Goal: Task Accomplishment & Management: Complete application form

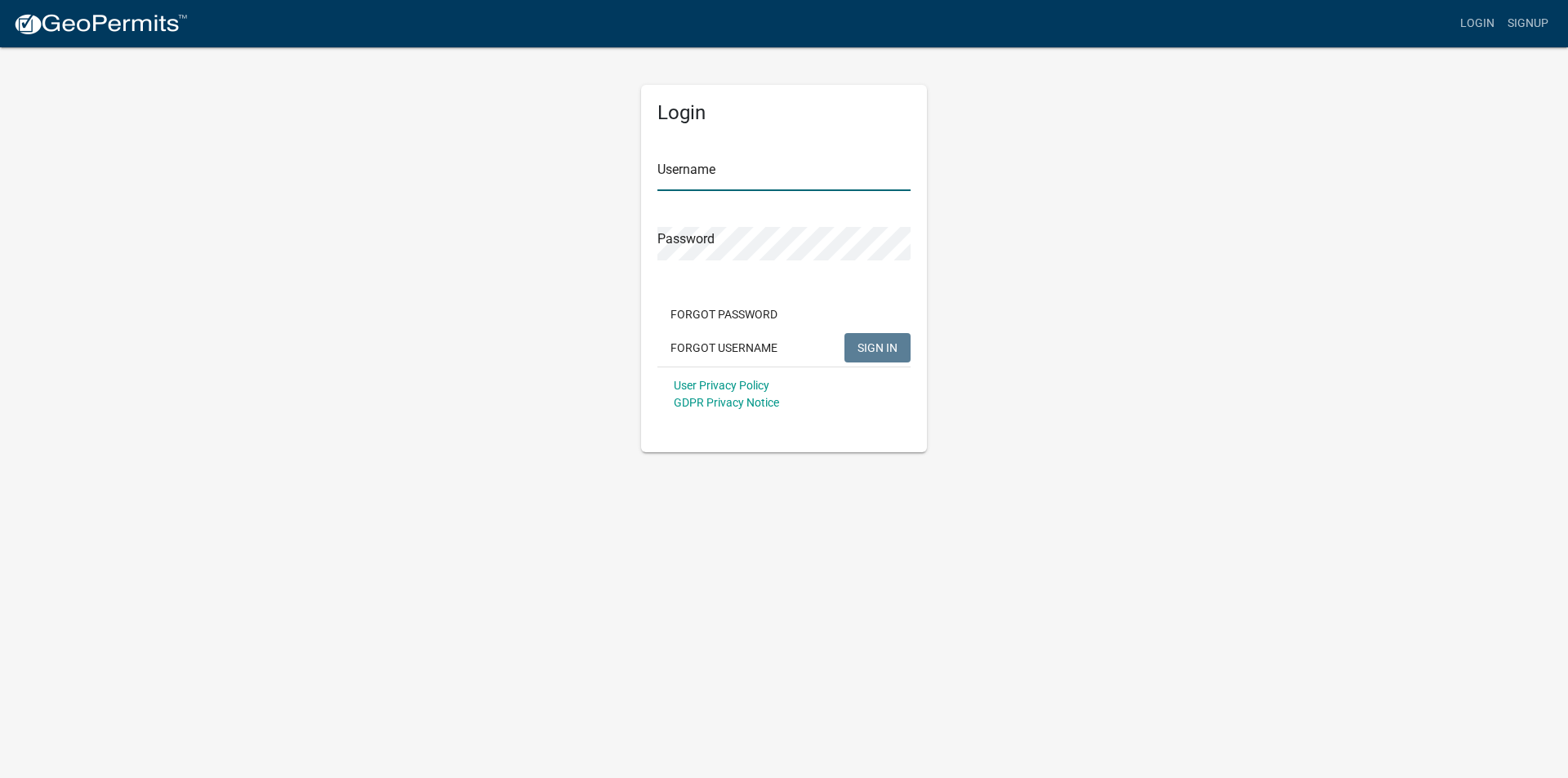
click at [712, 178] on input "Username" at bounding box center [783, 174] width 253 height 34
type input "RKOLB"
click at [845, 333] on button "SIGN IN" at bounding box center [877, 348] width 66 height 29
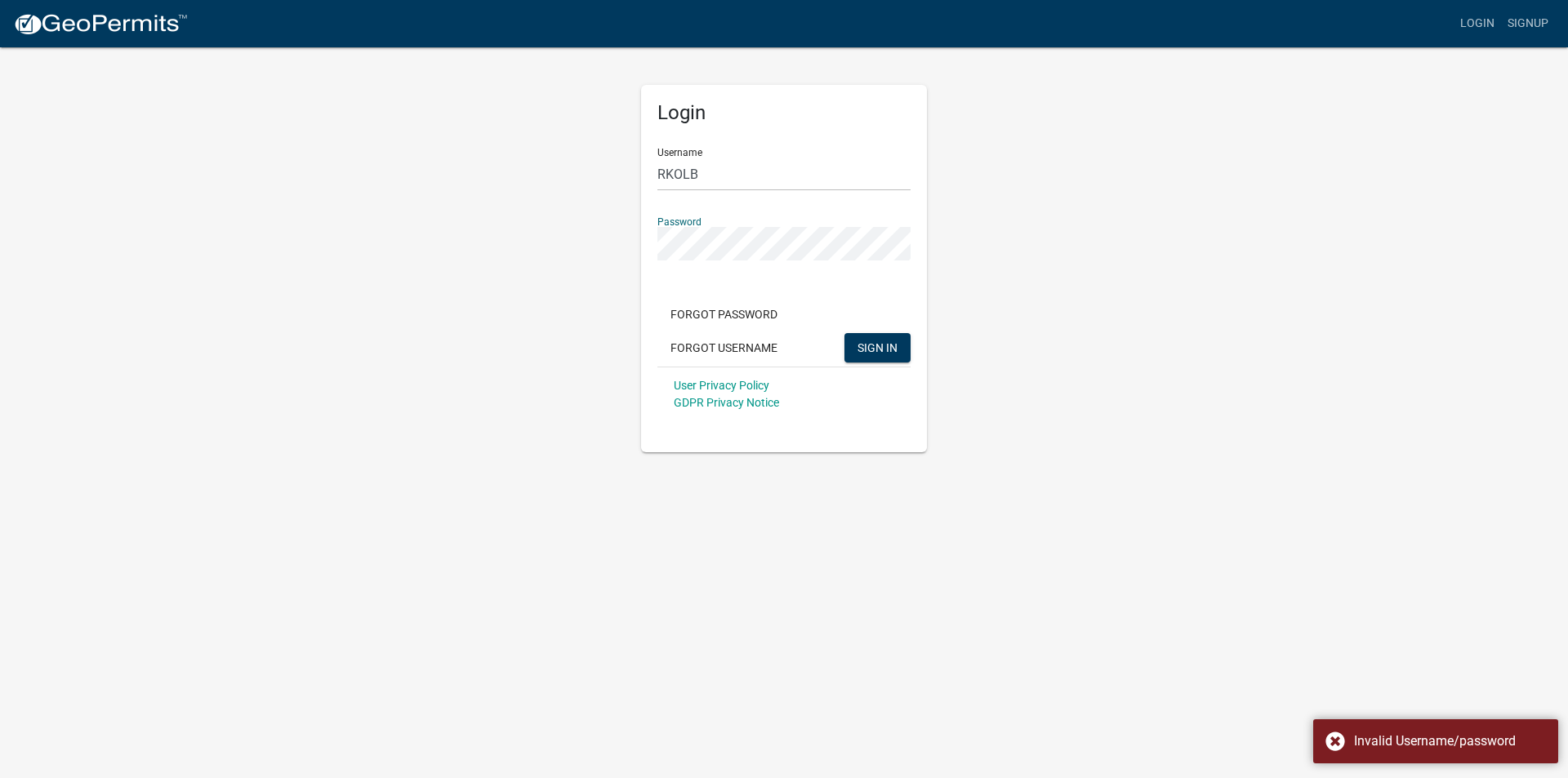
click at [571, 235] on div "Login Username RKOLB Password Forgot Password Forgot Username SIGN IN User Priv…" at bounding box center [784, 249] width 931 height 407
click at [845, 333] on button "SIGN IN" at bounding box center [877, 348] width 66 height 29
click at [725, 351] on button "Forgot Username" at bounding box center [723, 348] width 133 height 29
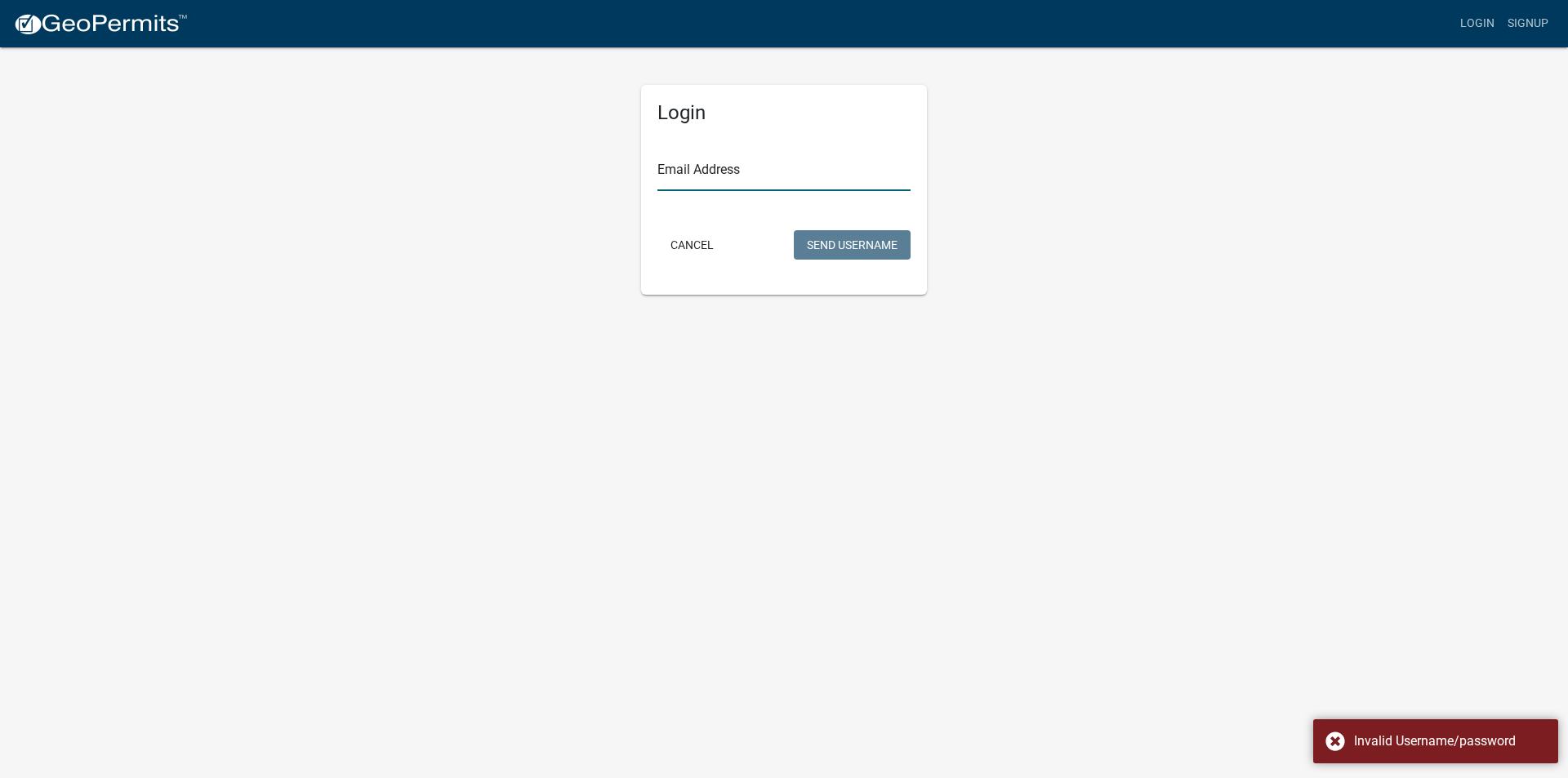
click at [728, 178] on input "Email Address" at bounding box center [783, 174] width 253 height 34
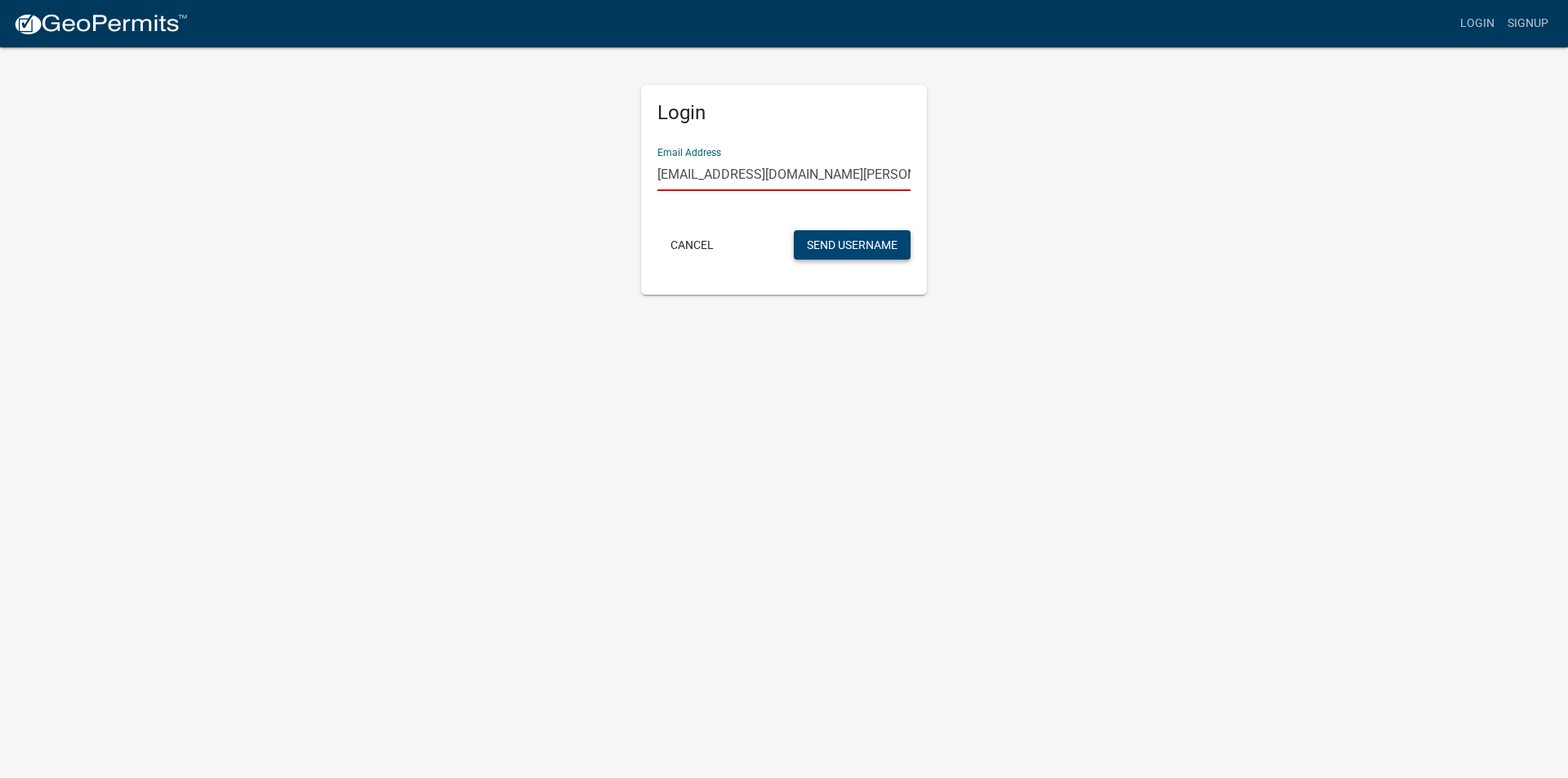
type input "rkolb@co.benton.mn.us"
click at [855, 245] on button "Send Username" at bounding box center [852, 245] width 117 height 29
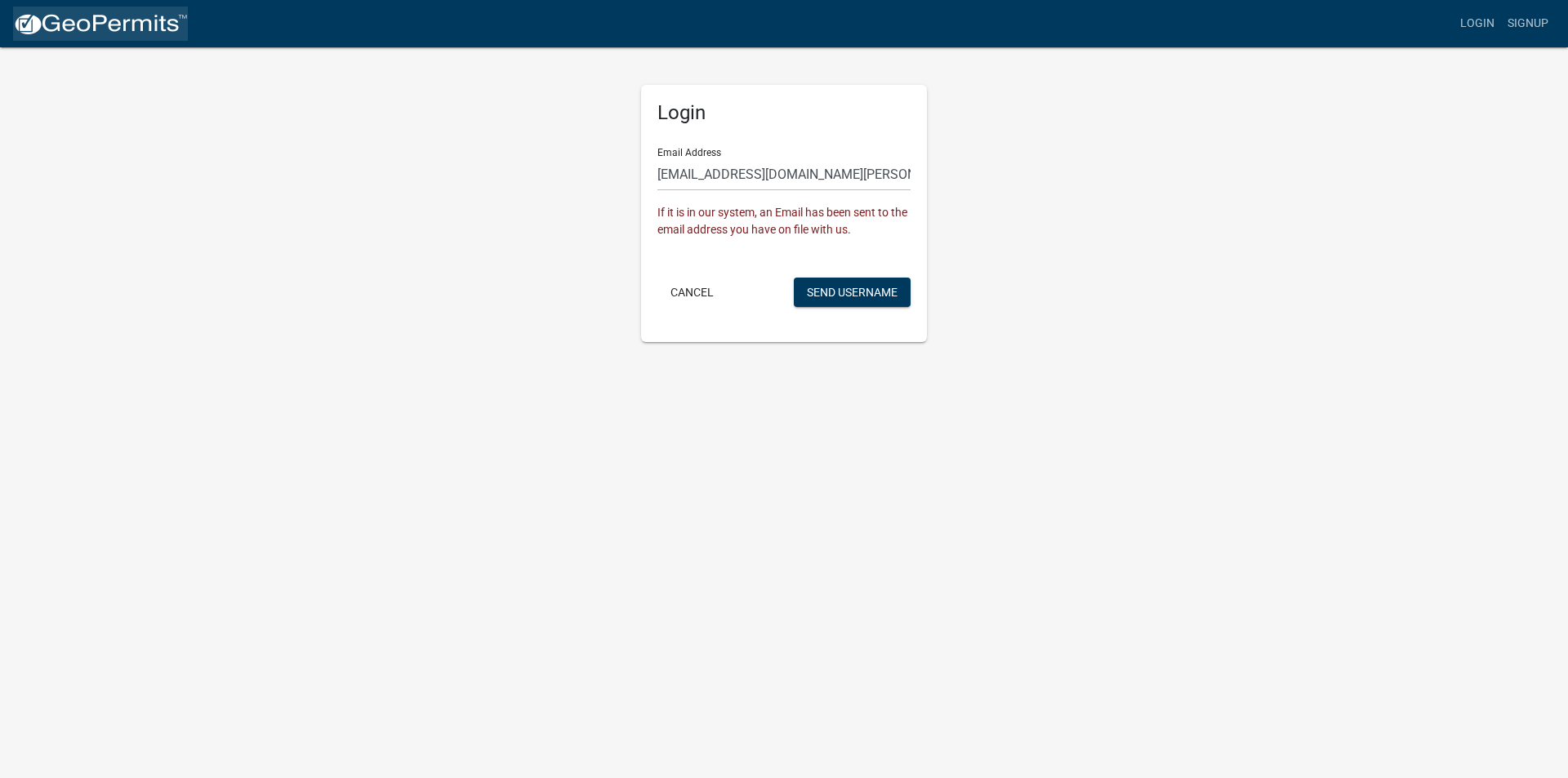
click at [86, 21] on img at bounding box center [101, 25] width 175 height 25
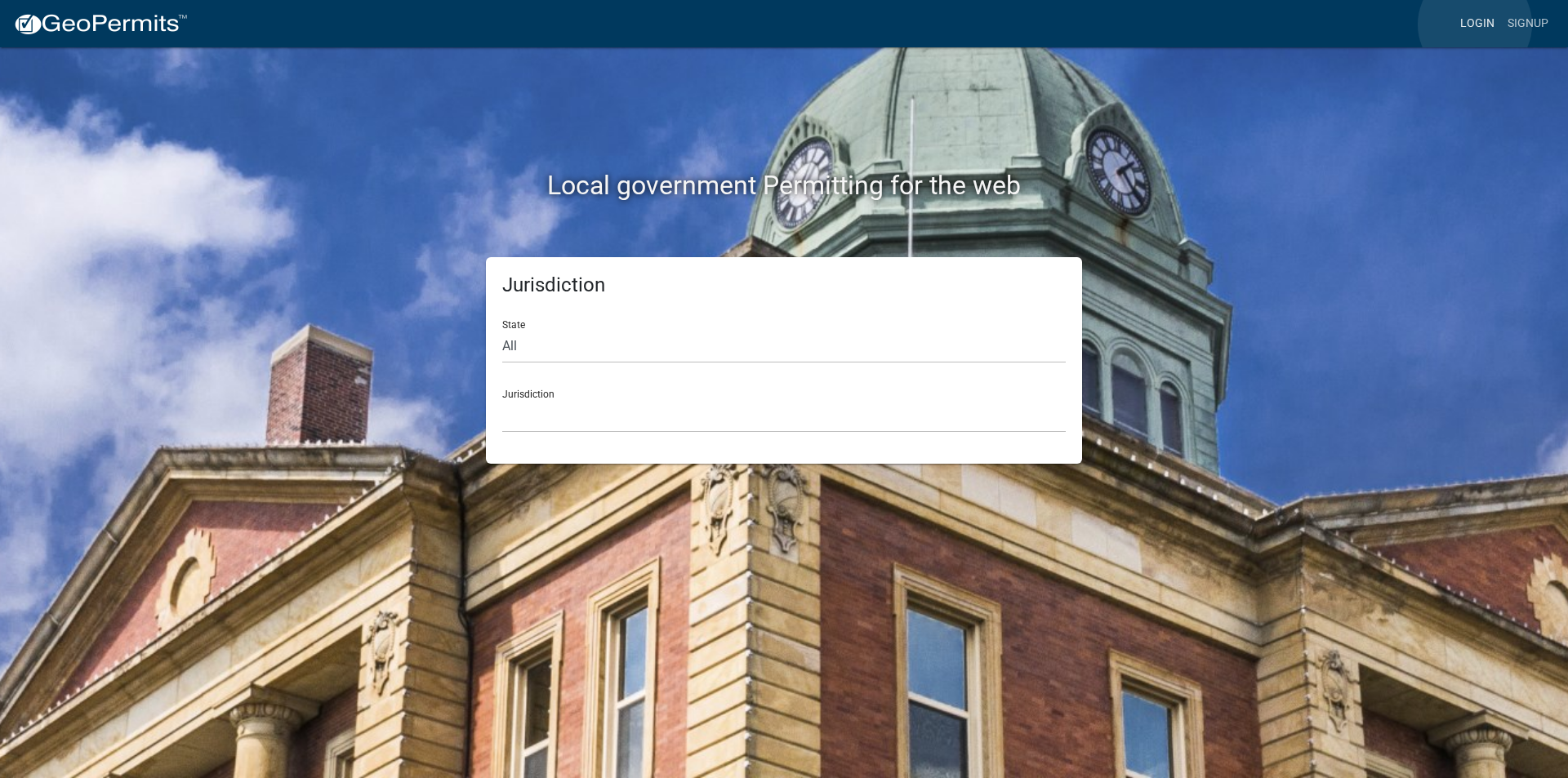
click at [1475, 25] on link "Login" at bounding box center [1477, 24] width 47 height 31
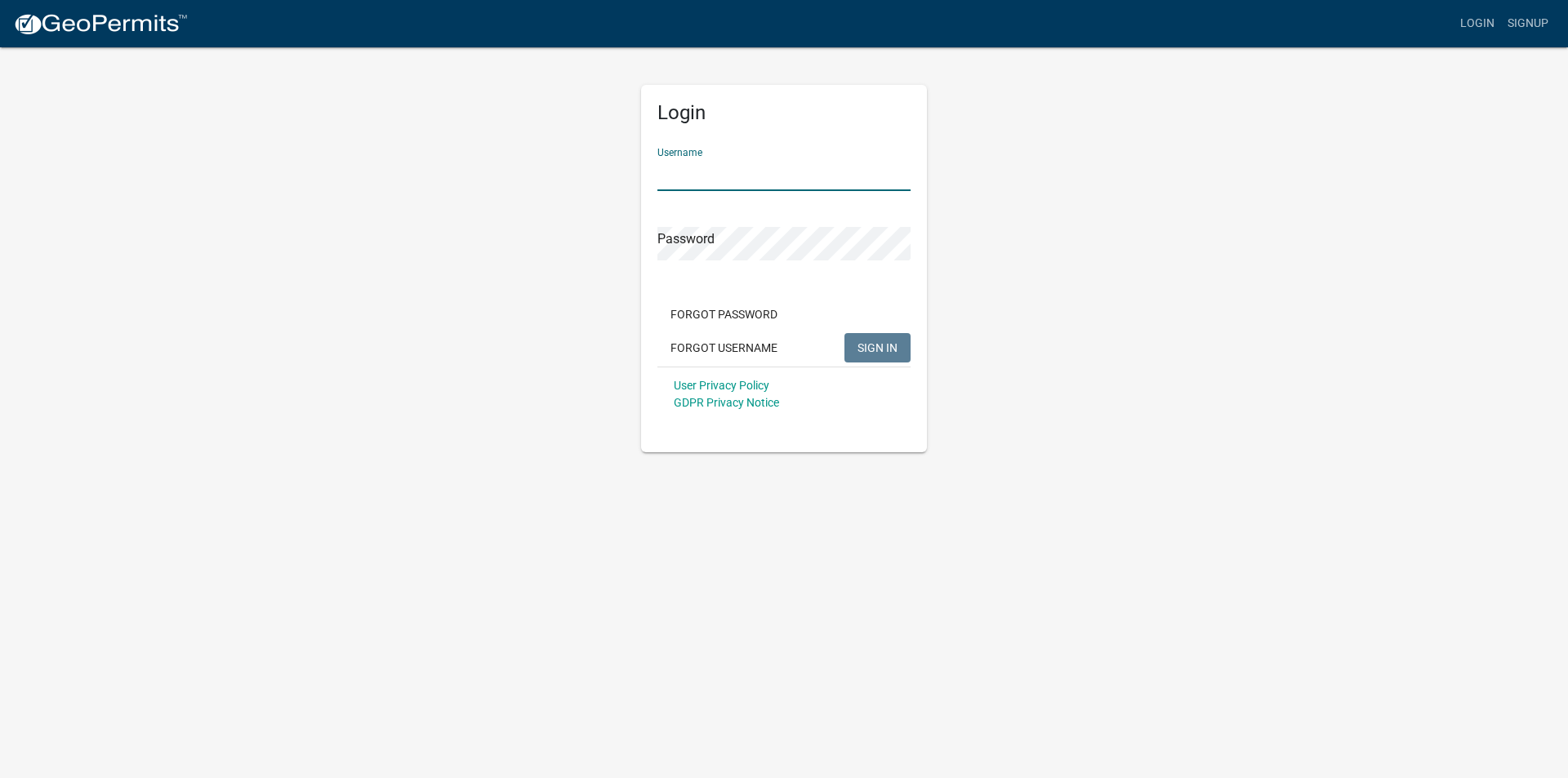
drag, startPoint x: 747, startPoint y: 186, endPoint x: 744, endPoint y: 177, distance: 9.5
click at [746, 183] on input "Username" at bounding box center [783, 174] width 253 height 34
type input "RyanK"
click at [845, 333] on button "SIGN IN" at bounding box center [877, 348] width 66 height 29
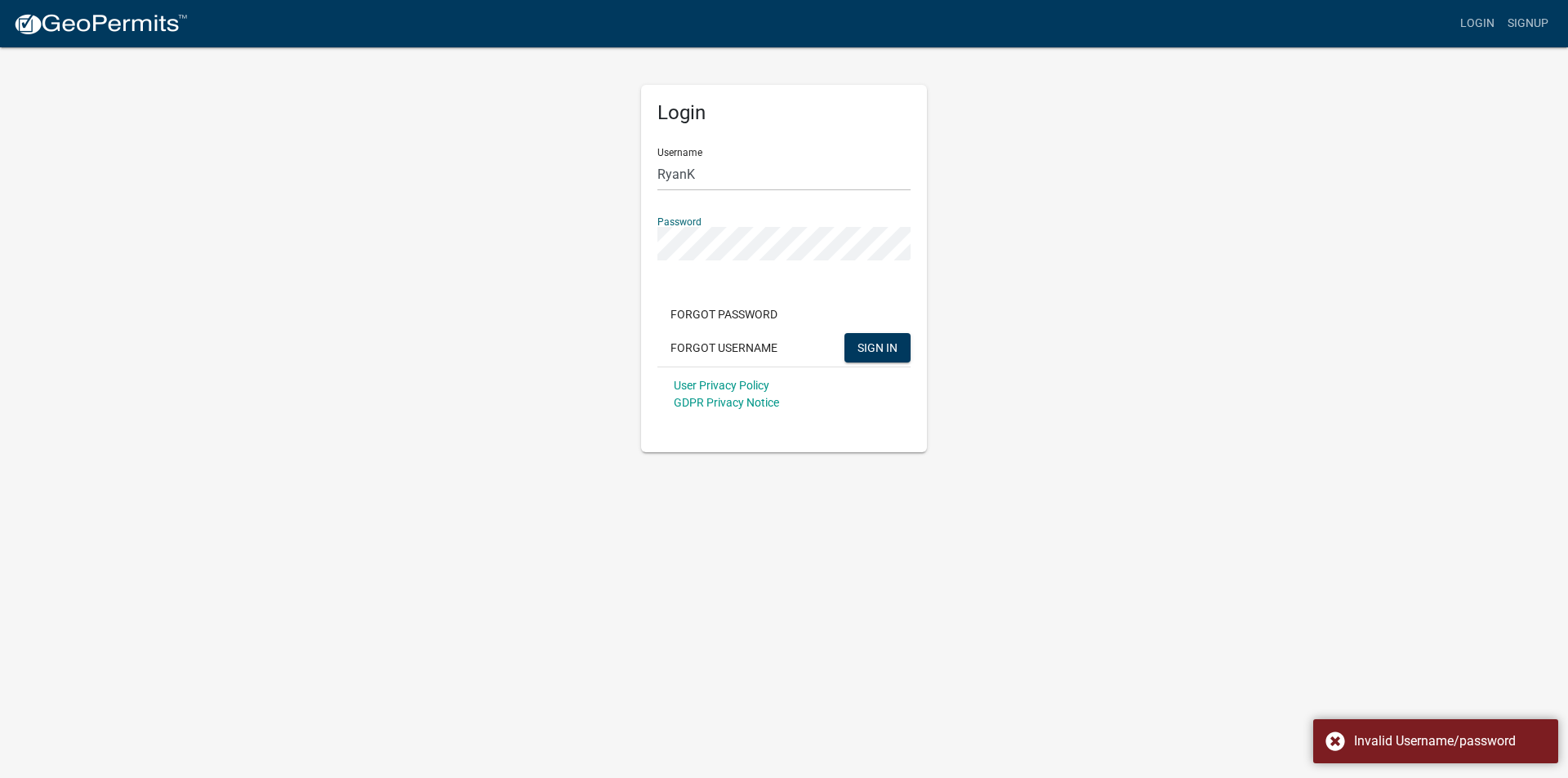
click at [585, 239] on div "Login Username RyanK Password Forgot Password Forgot Username SIGN IN User Priv…" at bounding box center [784, 249] width 931 height 407
click at [738, 311] on button "Forgot Password" at bounding box center [723, 314] width 133 height 29
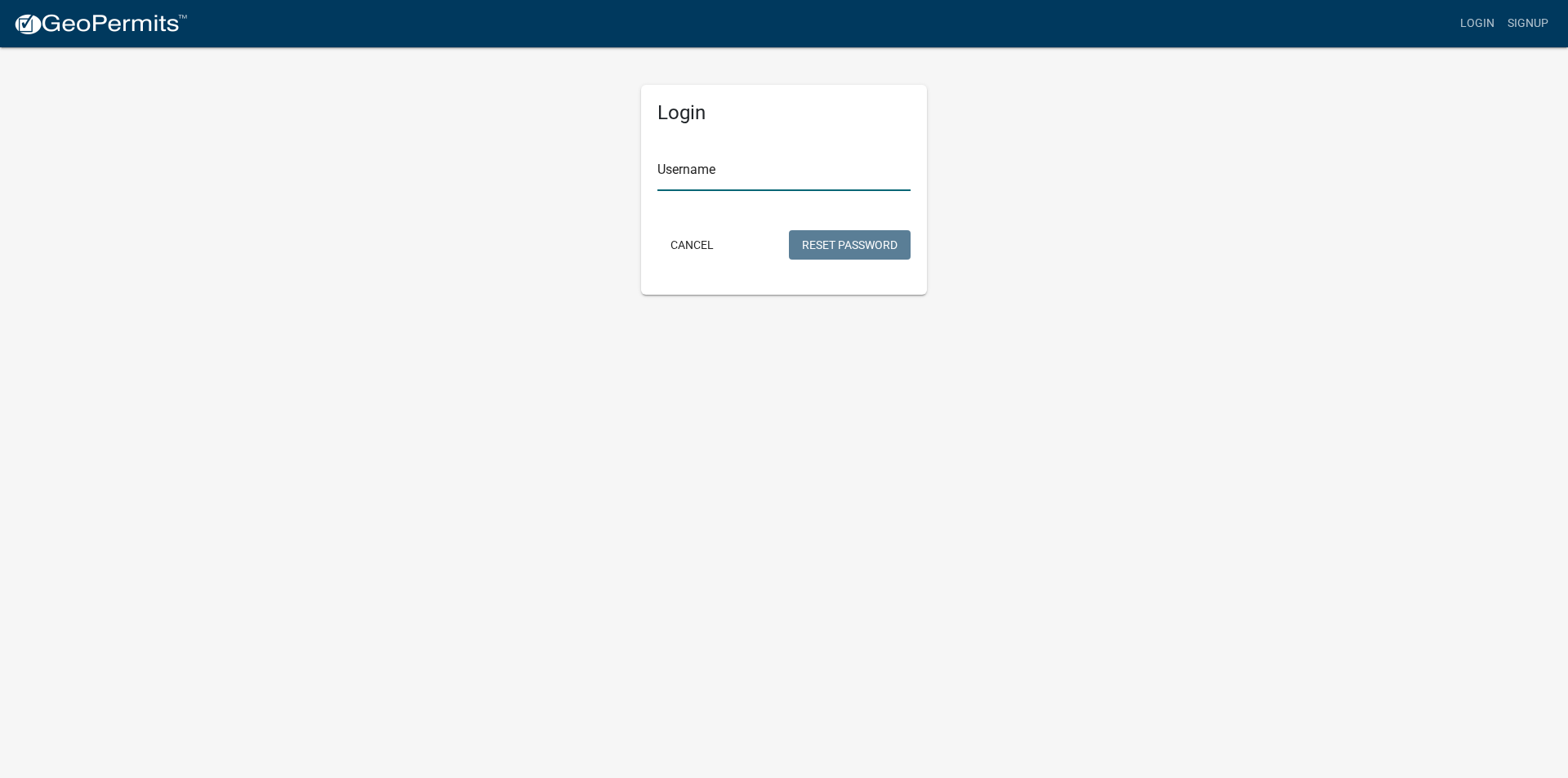
click at [692, 174] on input "Username" at bounding box center [783, 174] width 253 height 34
type input "RyanK"
drag, startPoint x: 872, startPoint y: 239, endPoint x: 838, endPoint y: 252, distance: 36.4
click at [871, 239] on button "Reset Password" at bounding box center [849, 245] width 122 height 29
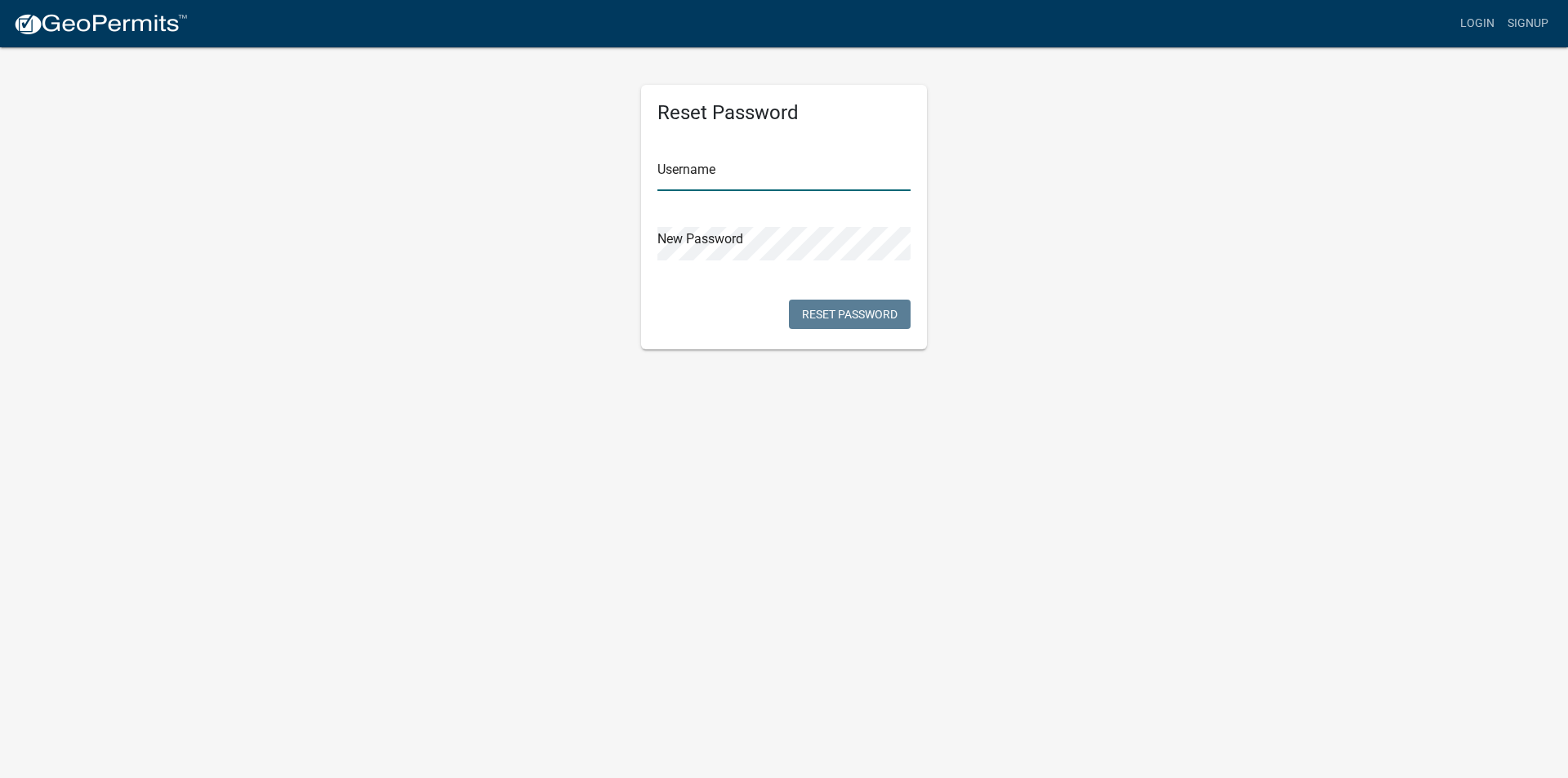
click at [716, 171] on input "text" at bounding box center [783, 174] width 253 height 34
type input "RyanK"
click at [837, 319] on button "Reset Password" at bounding box center [849, 314] width 122 height 29
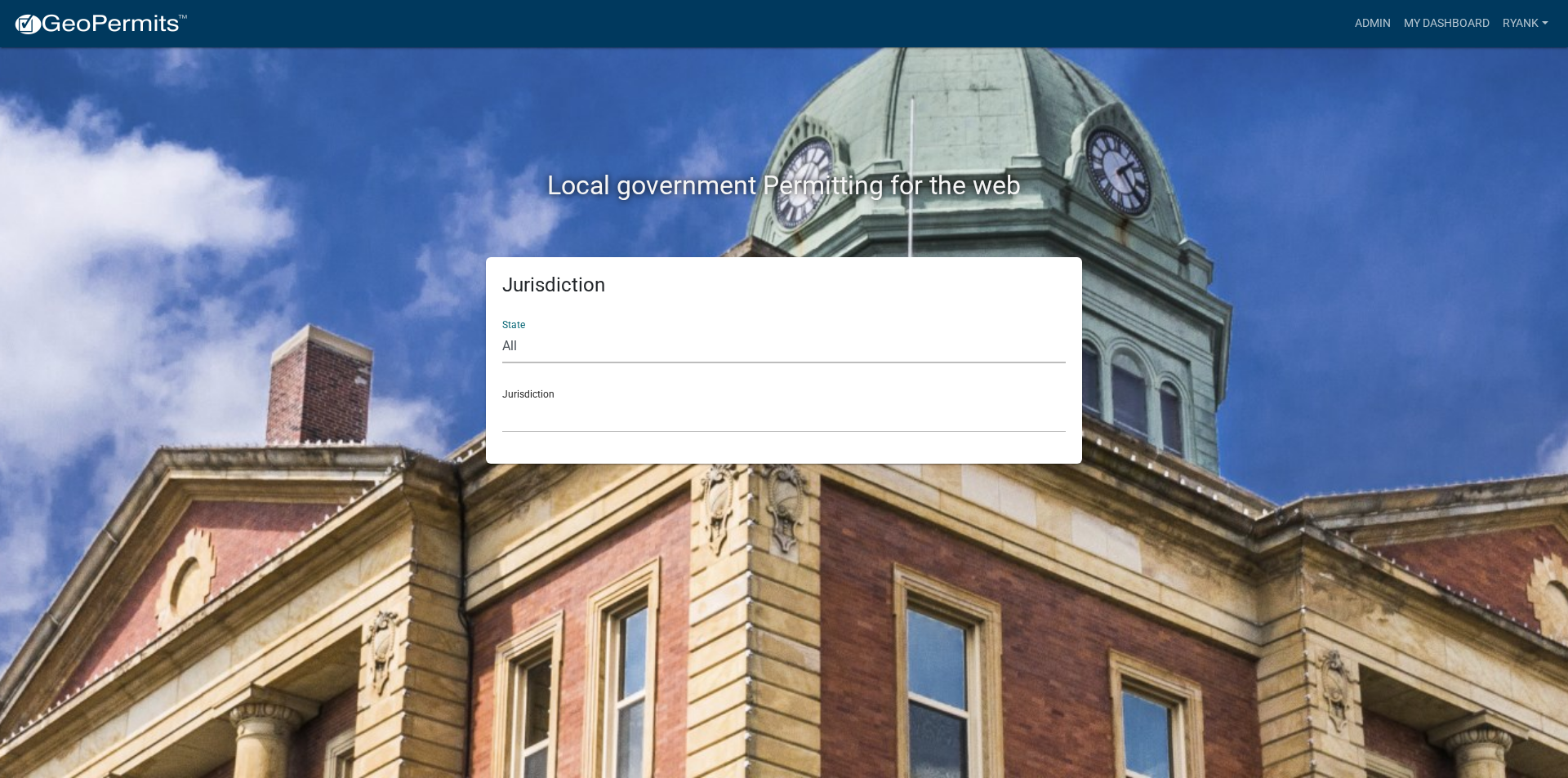
drag, startPoint x: 924, startPoint y: 333, endPoint x: 927, endPoint y: 322, distance: 11.4
click at [924, 333] on select "All Colorado Georgia Indiana Iowa Kansas Minnesota Ohio South Carolina Wisconsin" at bounding box center [784, 346] width 564 height 34
click at [925, 109] on div "Local government Permitting for the web" at bounding box center [784, 151] width 931 height 209
click at [571, 339] on select "All Colorado Georgia Indiana Iowa Kansas Minnesota Ohio South Carolina Wisconsin" at bounding box center [784, 346] width 564 height 34
select select "Minnesota"
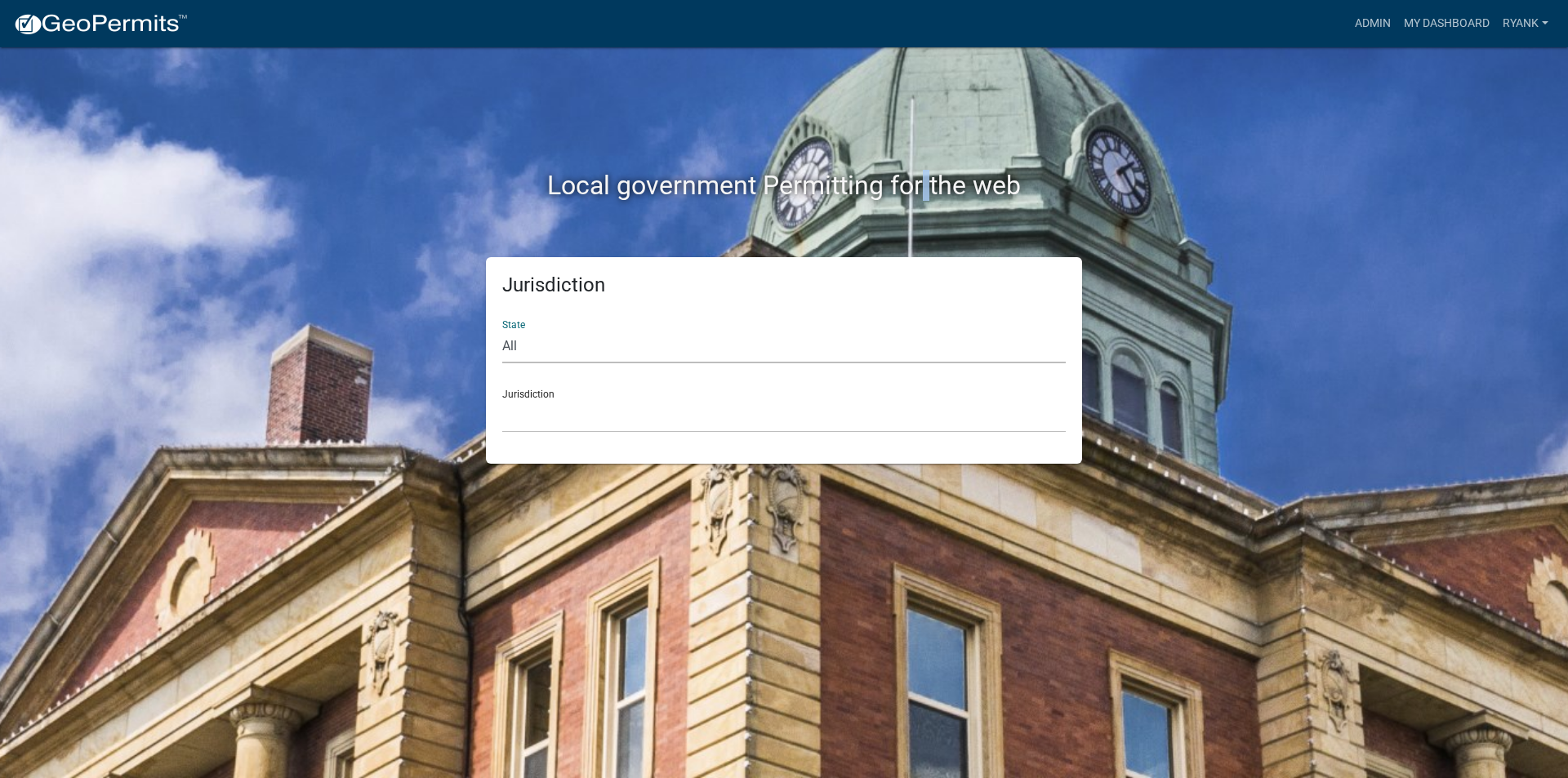
click at [502, 330] on select "All Colorado Georgia Indiana Iowa Kansas Minnesota Ohio South Carolina Wisconsin" at bounding box center [784, 346] width 564 height 34
click at [570, 413] on select "Becker County, Minnesota Benton County, Minnesota Carlton County, Minnesota Cit…" at bounding box center [784, 416] width 564 height 34
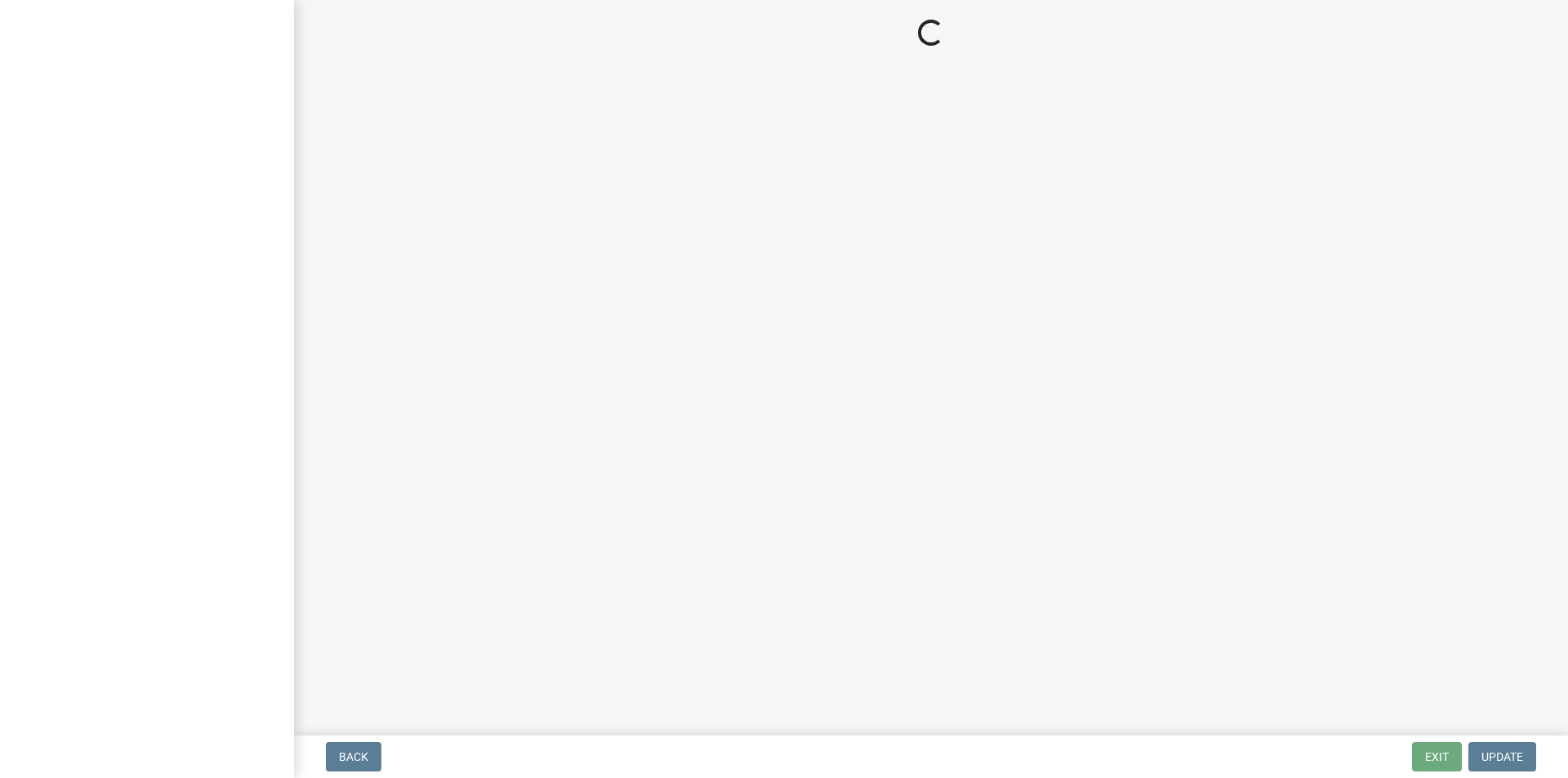
select select "3: 3"
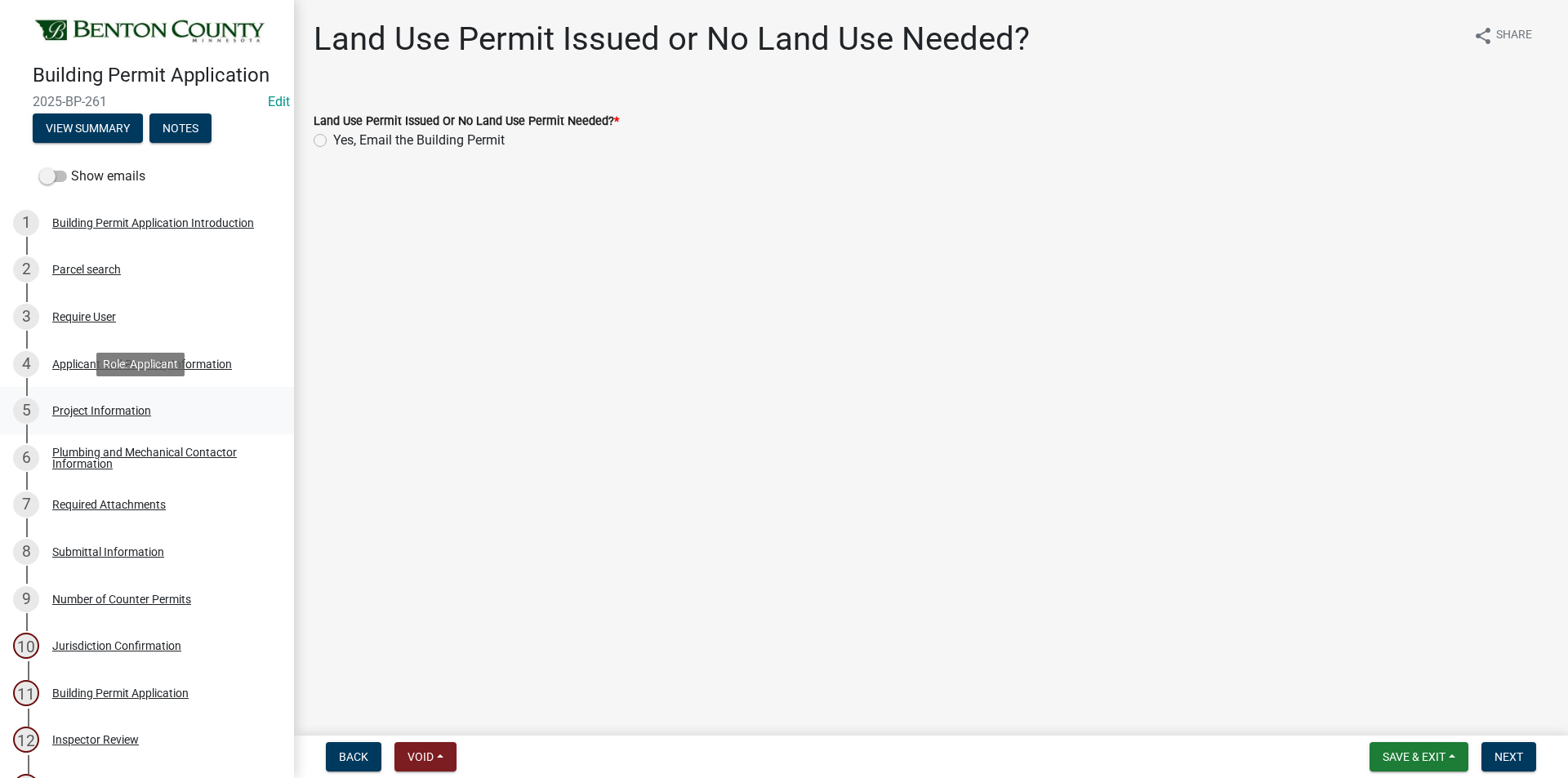
click at [127, 405] on div "Project Information" at bounding box center [101, 411] width 99 height 11
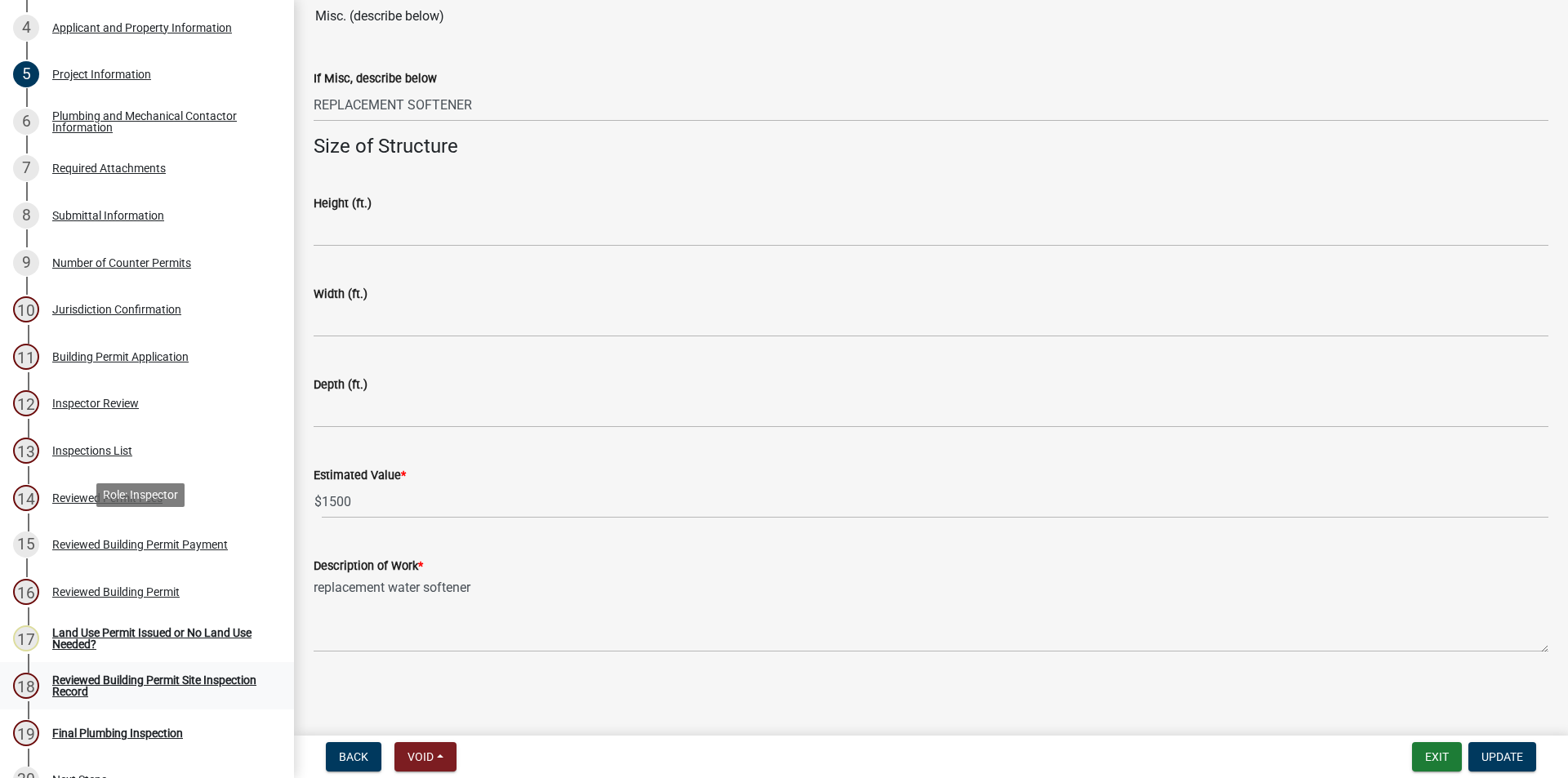
scroll to position [490, 0]
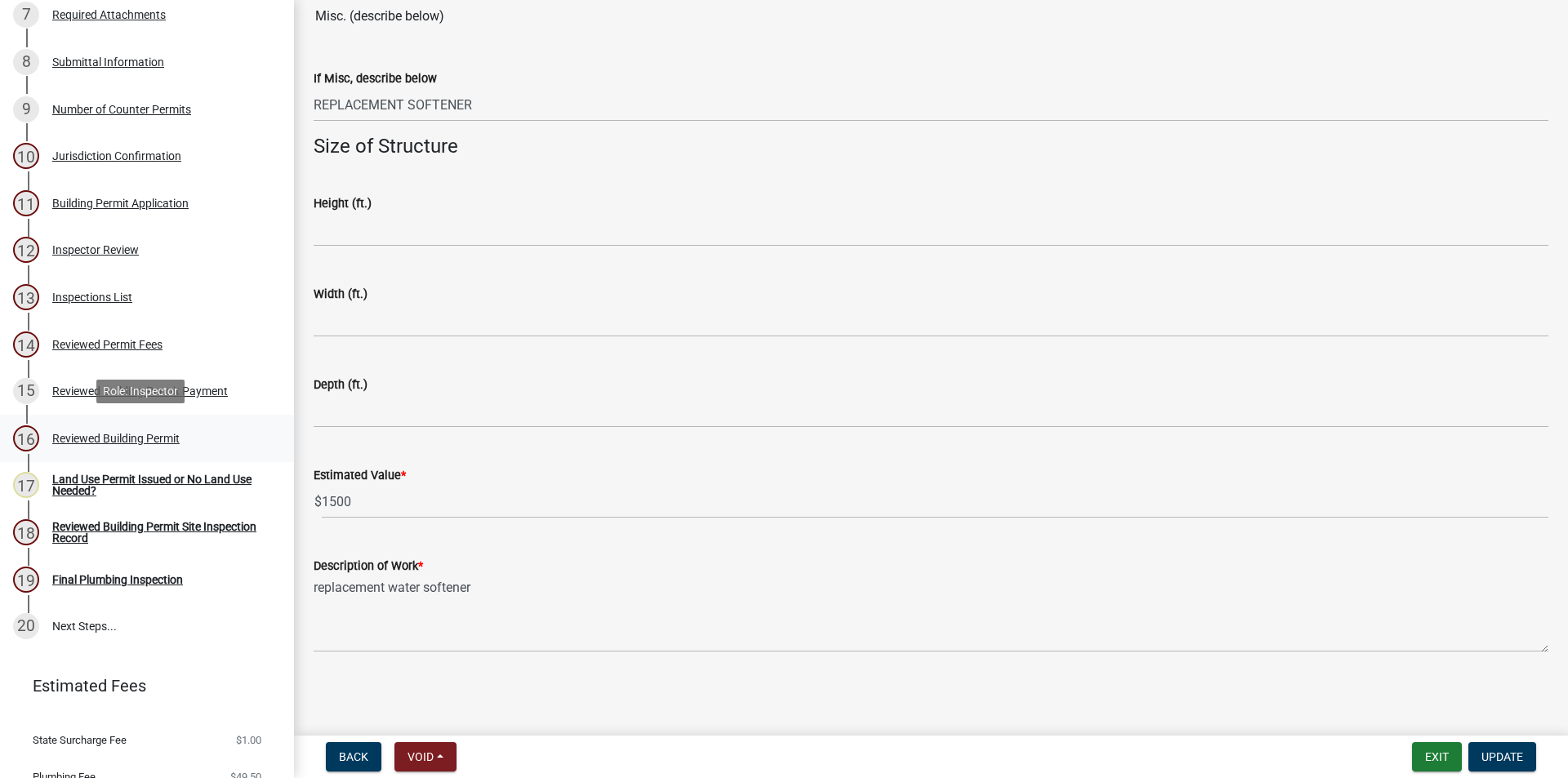
click at [90, 433] on div "Reviewed Building Permit" at bounding box center [116, 438] width 128 height 11
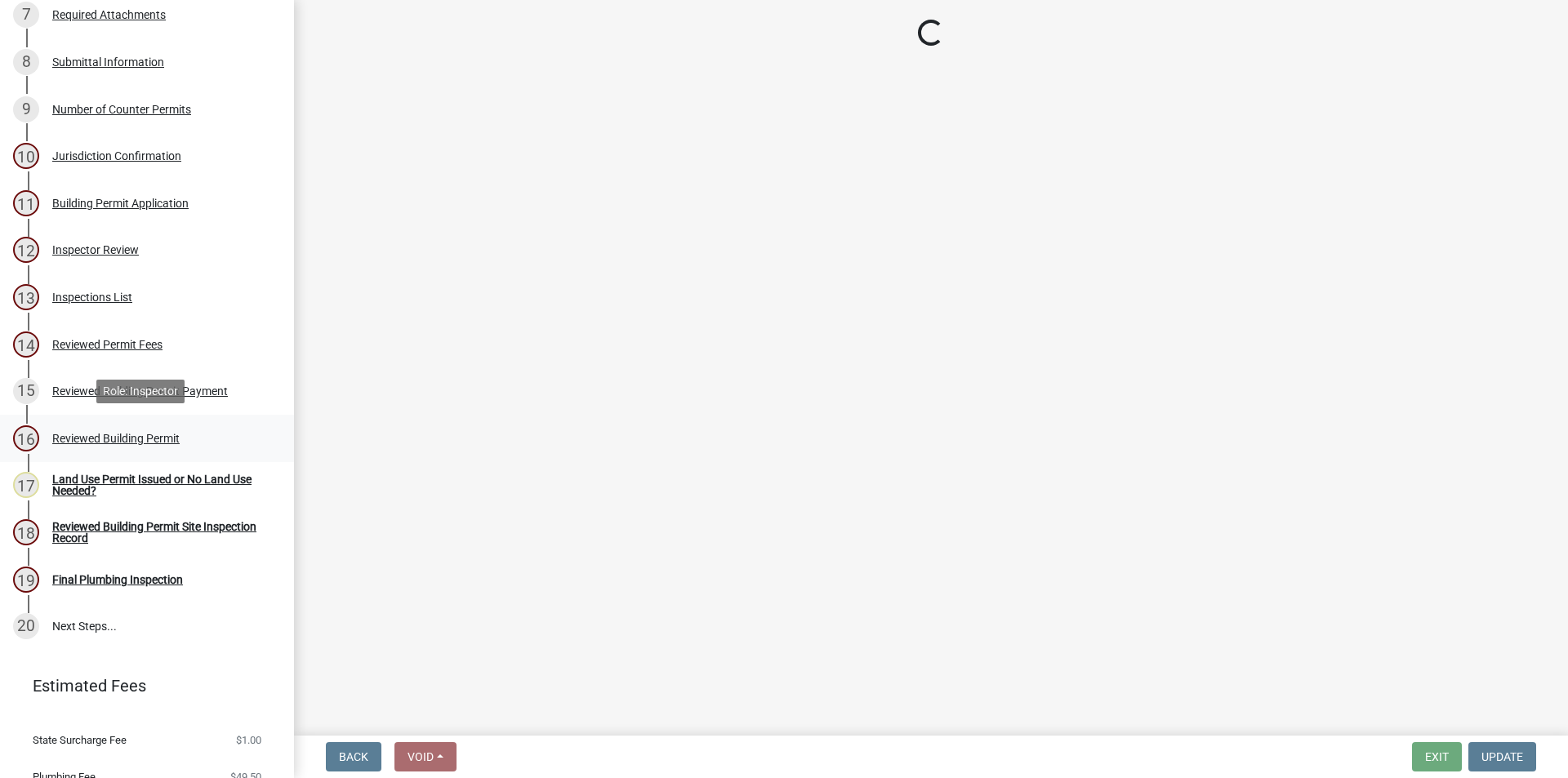
scroll to position [0, 0]
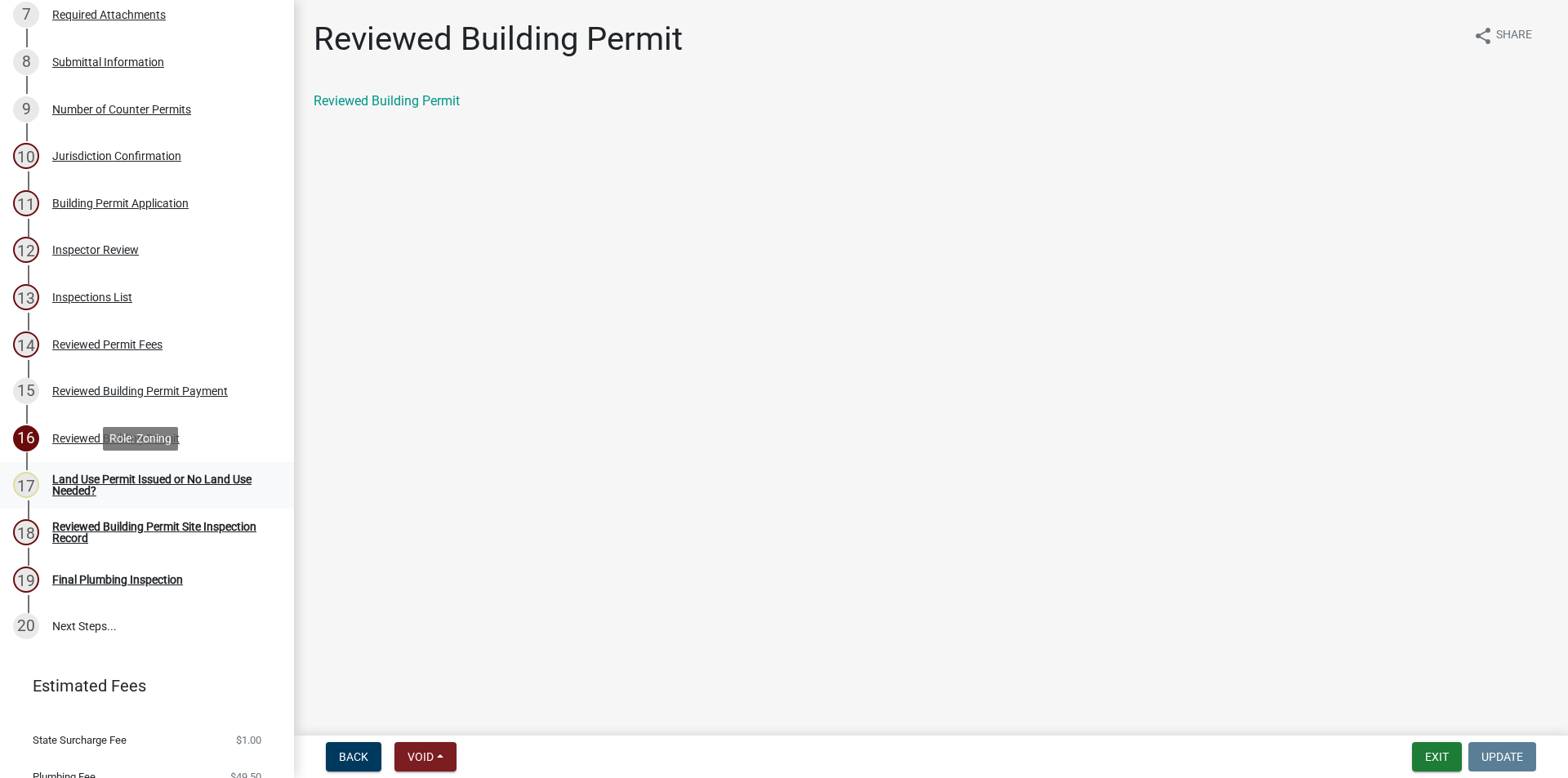
click at [110, 474] on div "Land Use Permit Issued or No Land Use Needed?" at bounding box center [160, 485] width 215 height 23
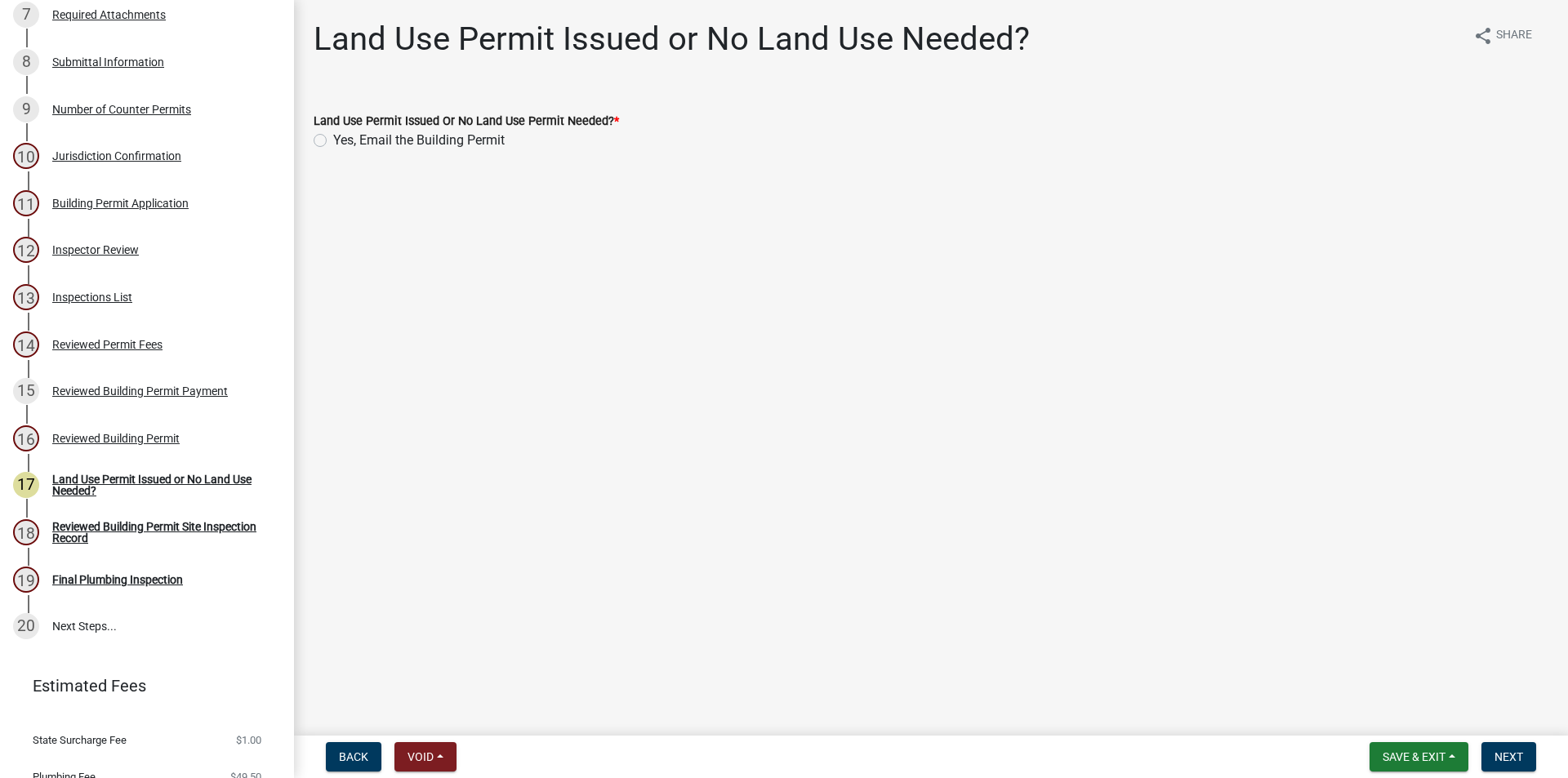
click at [333, 134] on label "Yes, Email the Building Permit" at bounding box center [419, 141] width 172 height 20
click at [333, 134] on input "Yes, Email the Building Permit" at bounding box center [338, 136] width 11 height 11
radio input "true"
drag, startPoint x: 1502, startPoint y: 750, endPoint x: 1435, endPoint y: 724, distance: 71.9
click at [1477, 739] on nav "Back Void Withdraw Lock Expire Void Save & Exit Save Save & Exit Next" at bounding box center [930, 757] width 1274 height 43
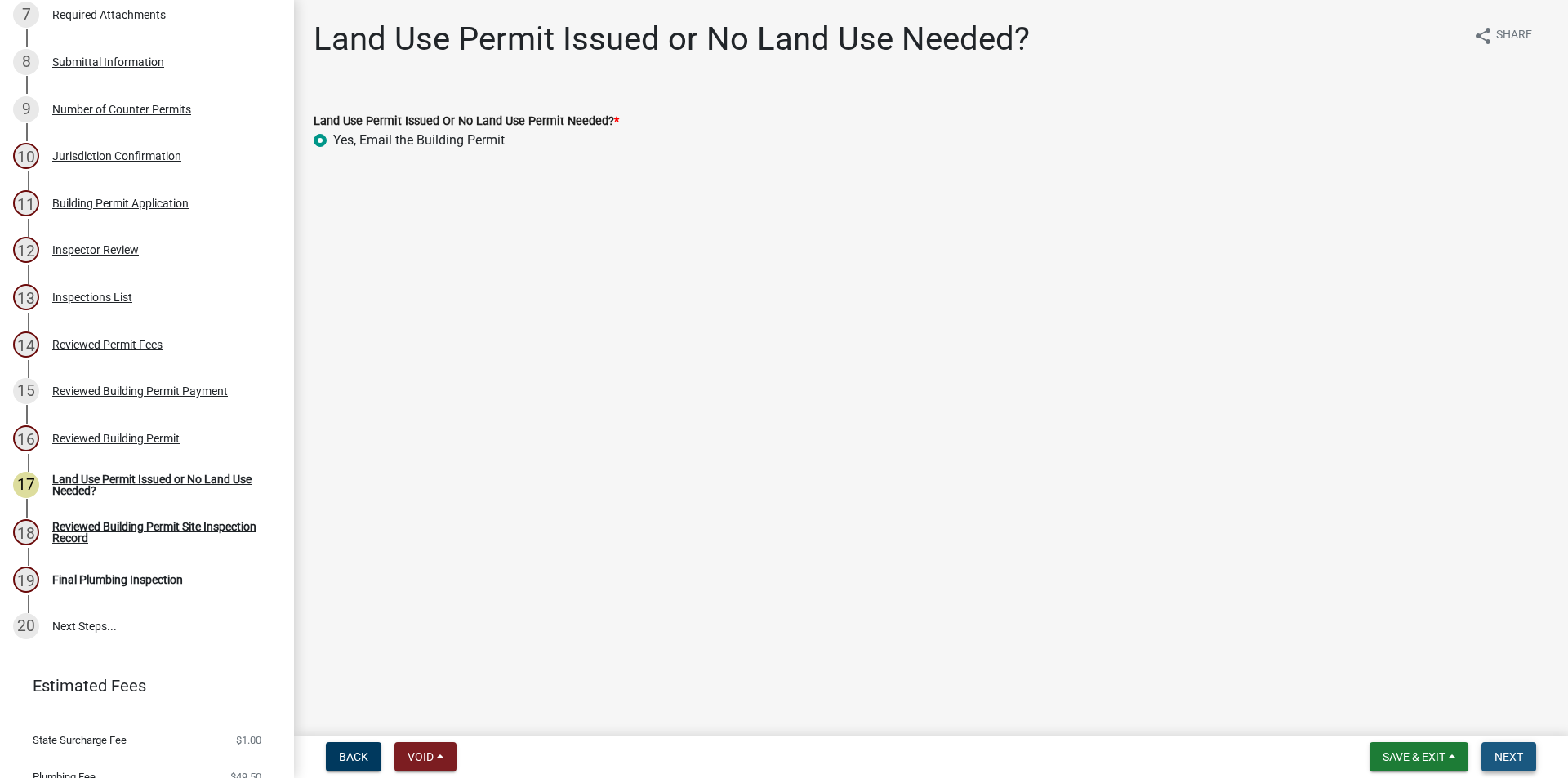
click at [1506, 753] on span "Next" at bounding box center [1508, 757] width 29 height 13
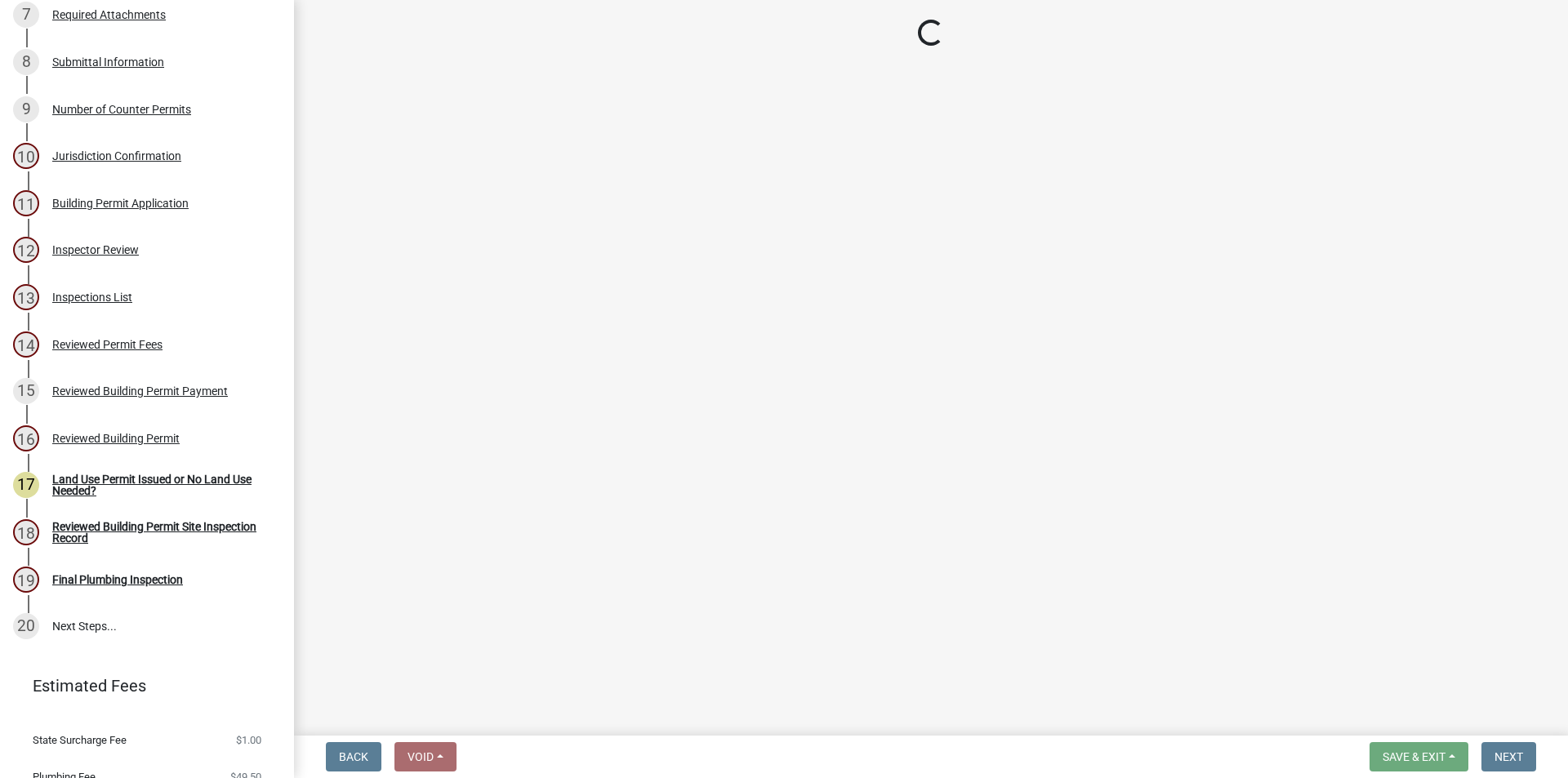
select select "17bfa135-5610-45df-8ce7-87530b7d86d4"
